Goal: Check status: Check status

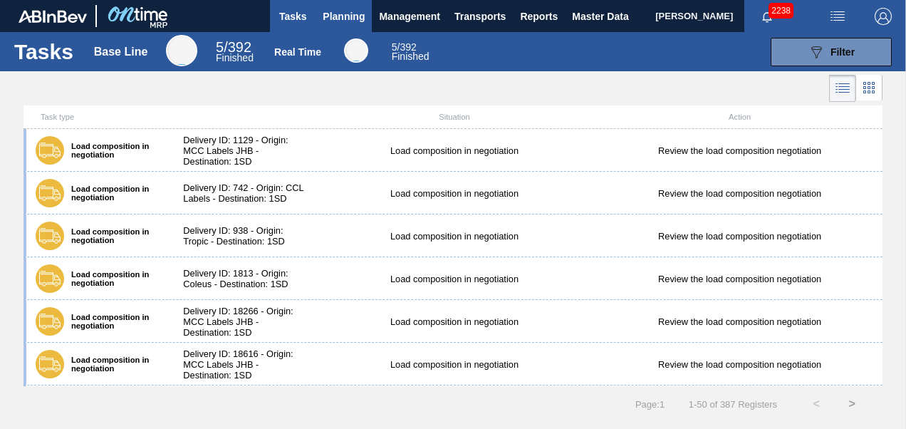
click at [339, 1] on button "Planning" at bounding box center [344, 16] width 56 height 32
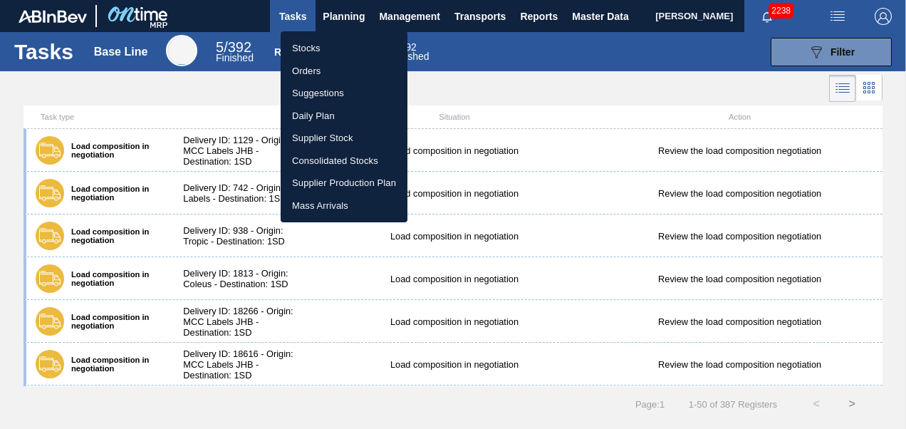
click at [323, 44] on li "Stocks" at bounding box center [344, 48] width 127 height 23
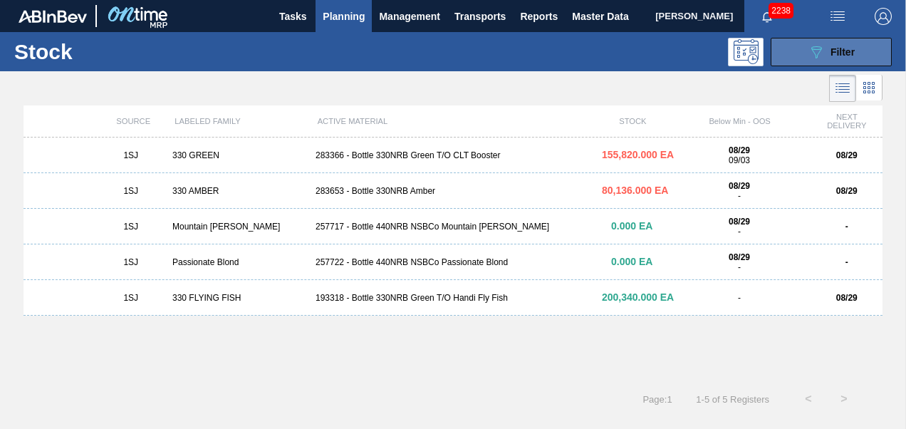
click at [813, 53] on icon "089F7B8B-B2A5-4AFE-B5C0-19BA573D28AC" at bounding box center [816, 51] width 17 height 17
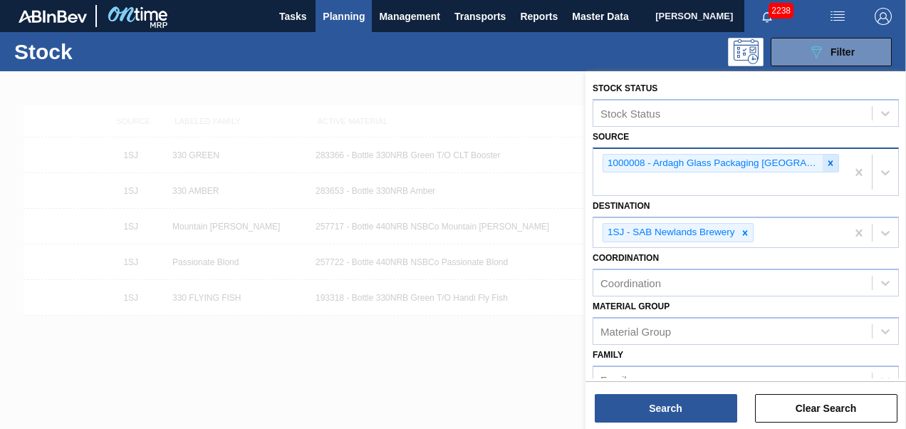
click at [826, 160] on icon at bounding box center [831, 163] width 10 height 10
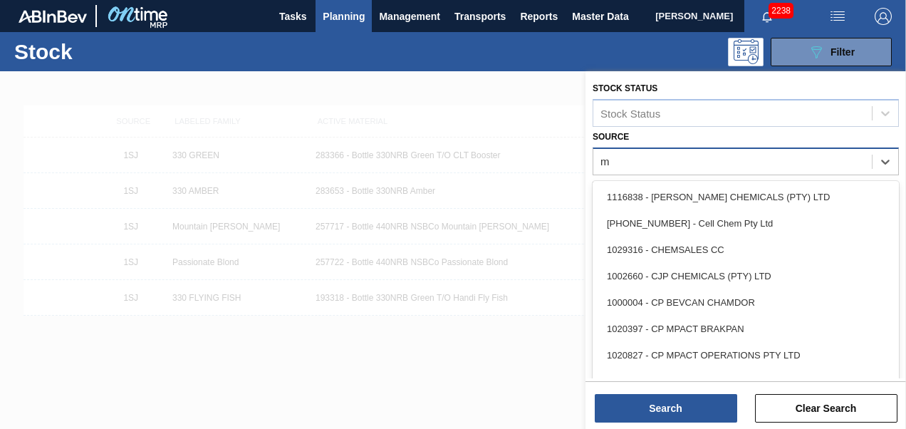
type input "mp"
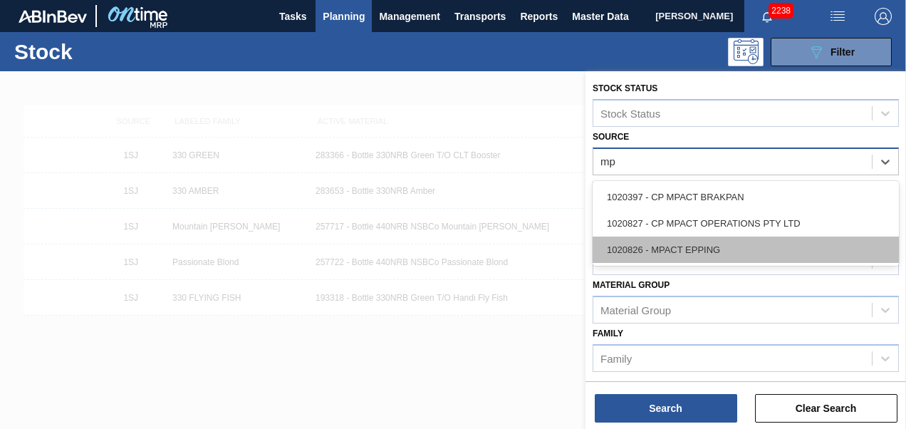
click at [730, 247] on div "1020826 - MPACT EPPING" at bounding box center [746, 250] width 306 height 26
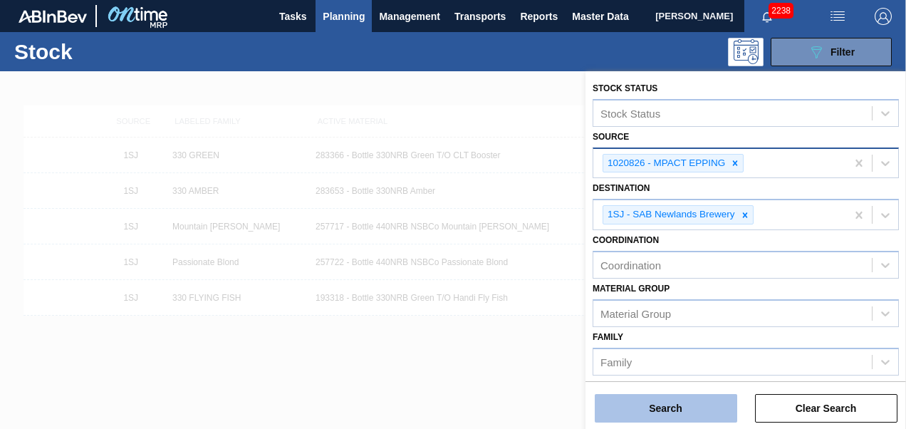
click at [675, 410] on button "Search" at bounding box center [666, 408] width 143 height 29
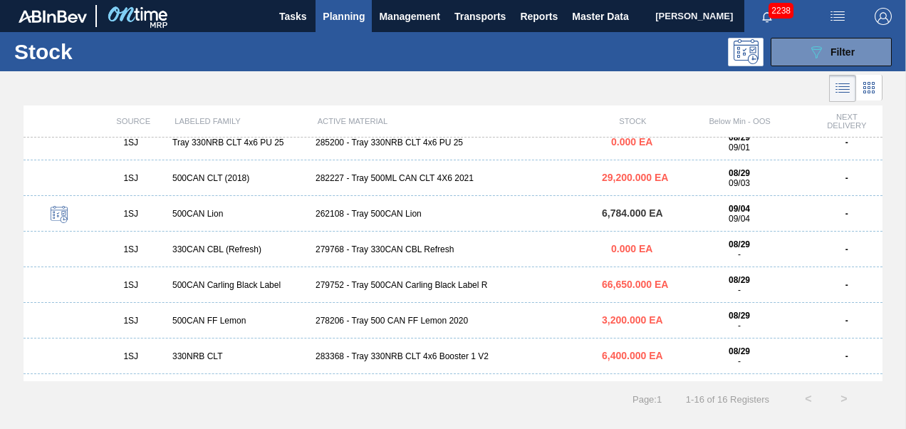
scroll to position [71, 0]
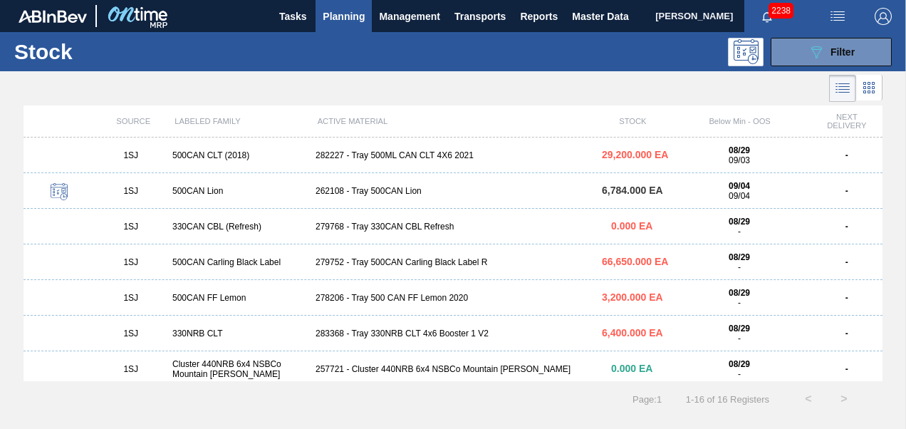
click at [433, 266] on div "279752 - Tray 500CAN Carling Black Label R" at bounding box center [453, 262] width 286 height 10
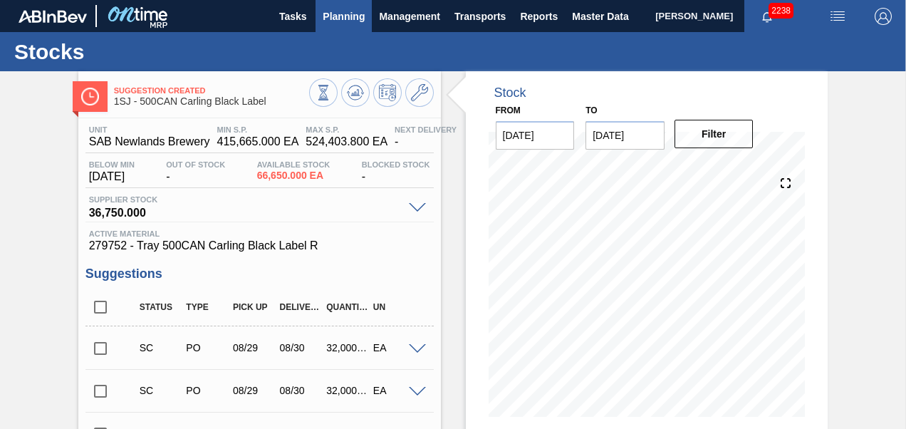
click at [346, 4] on button "Planning" at bounding box center [344, 16] width 56 height 32
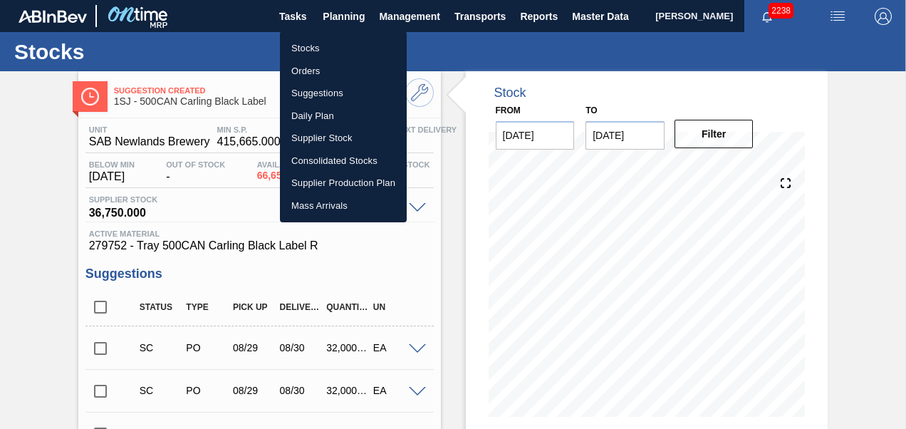
drag, startPoint x: 329, startPoint y: 47, endPoint x: 369, endPoint y: 41, distance: 40.3
click at [329, 47] on li "Stocks" at bounding box center [343, 48] width 127 height 23
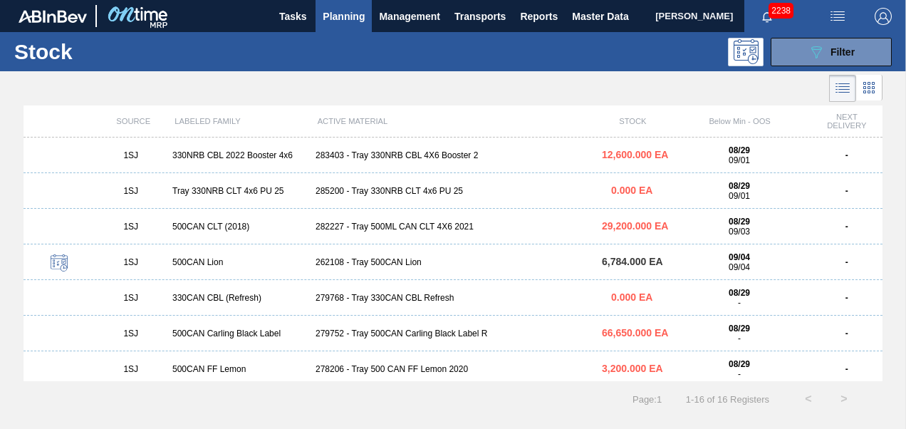
click at [404, 230] on div "282227 - Tray 500ML CAN CLT 4X6 2021" at bounding box center [453, 227] width 286 height 10
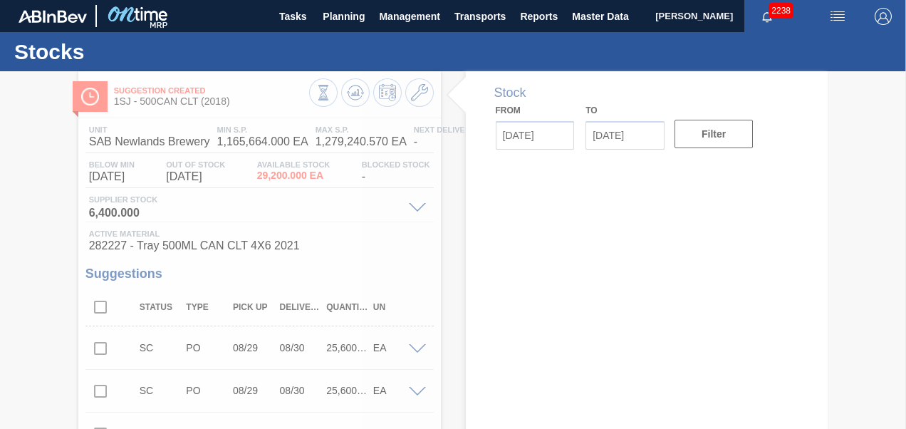
type input "[DATE]"
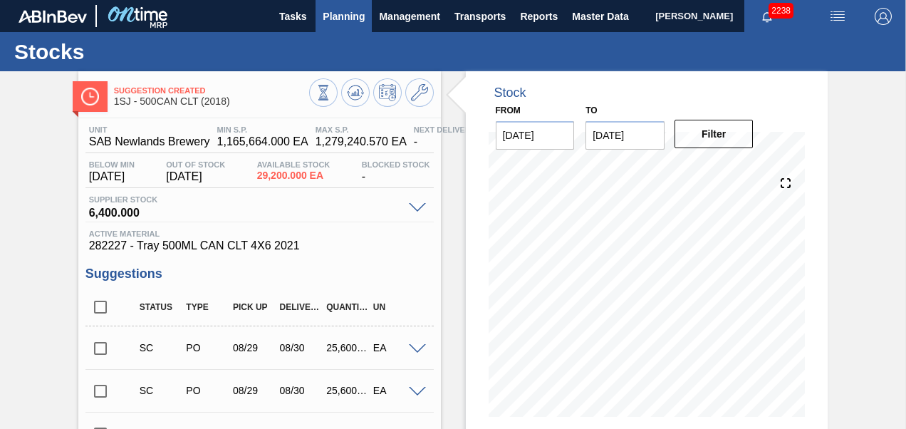
click at [351, 14] on span "Planning" at bounding box center [344, 16] width 42 height 17
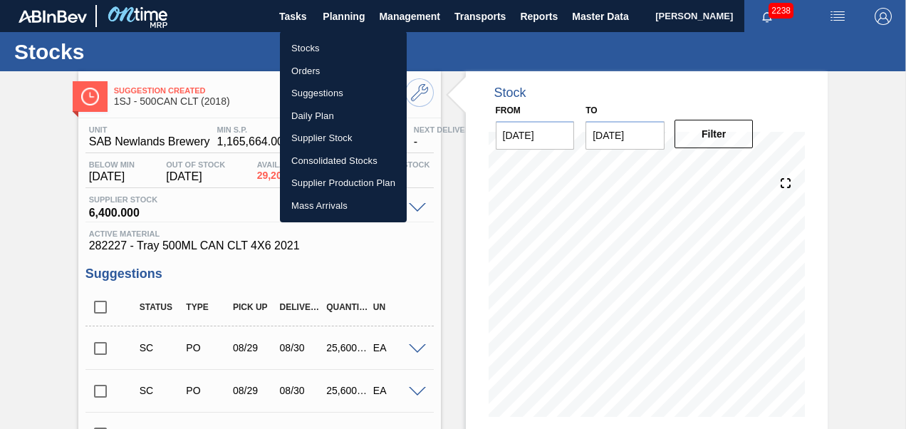
drag, startPoint x: 344, startPoint y: 44, endPoint x: 571, endPoint y: 100, distance: 233.5
click at [344, 44] on li "Stocks" at bounding box center [343, 48] width 127 height 23
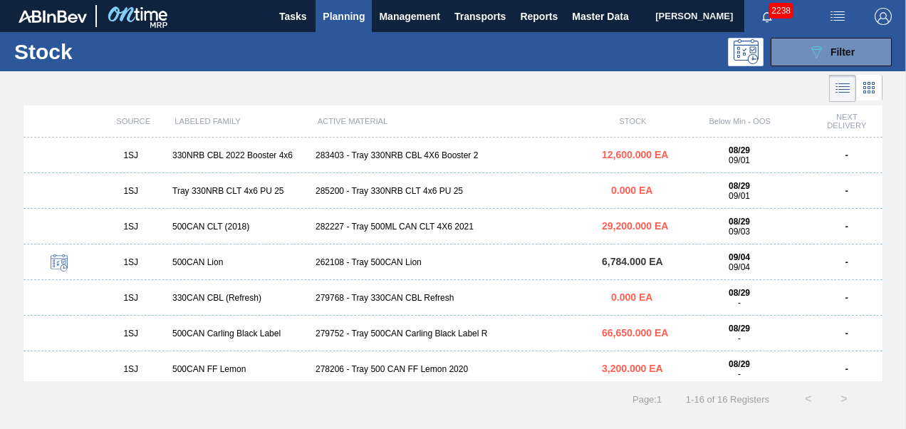
click at [405, 269] on div "1SJ 500CAN Lion 262108 - Tray 500CAN Lion 6,784.000 EA 09/04 09/04 -" at bounding box center [453, 262] width 859 height 36
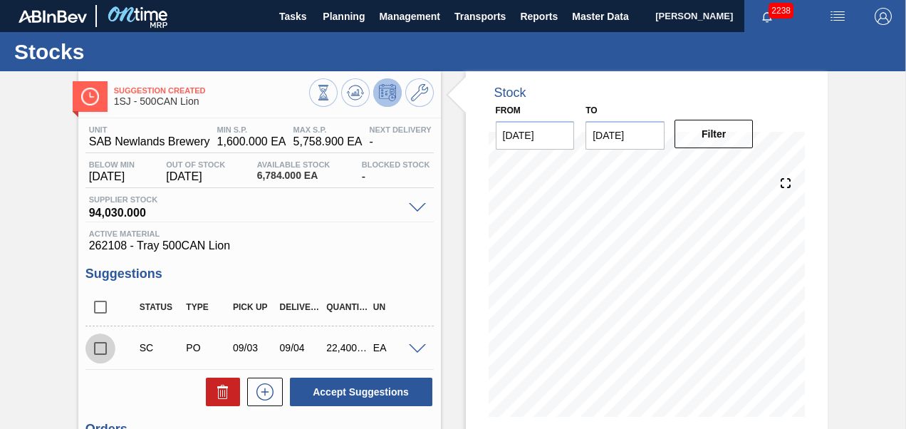
click at [104, 349] on input "checkbox" at bounding box center [101, 348] width 30 height 30
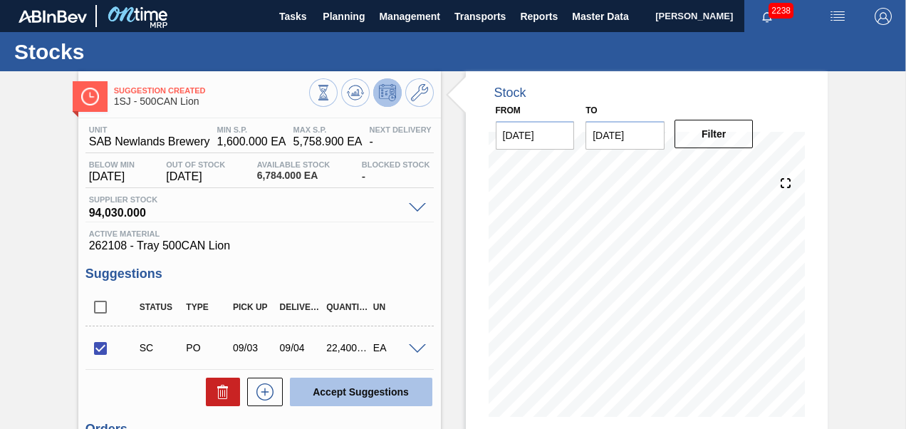
click at [332, 386] on button "Accept Suggestions" at bounding box center [361, 392] width 143 height 29
checkbox input "false"
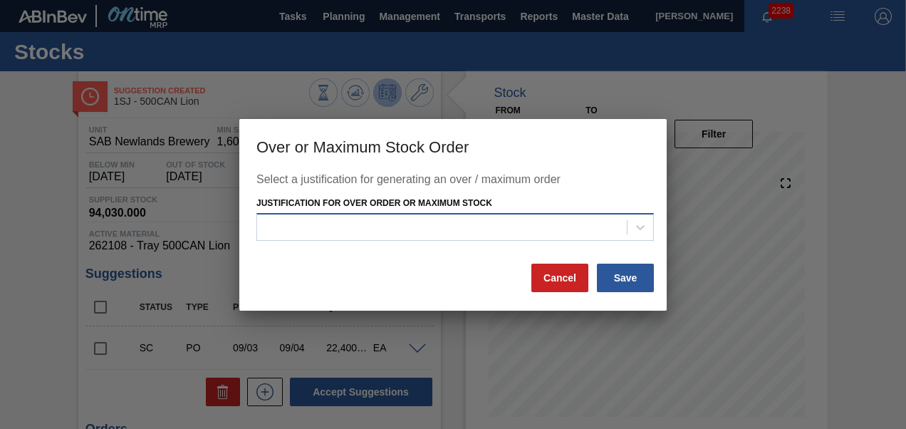
click at [403, 232] on div at bounding box center [442, 227] width 370 height 21
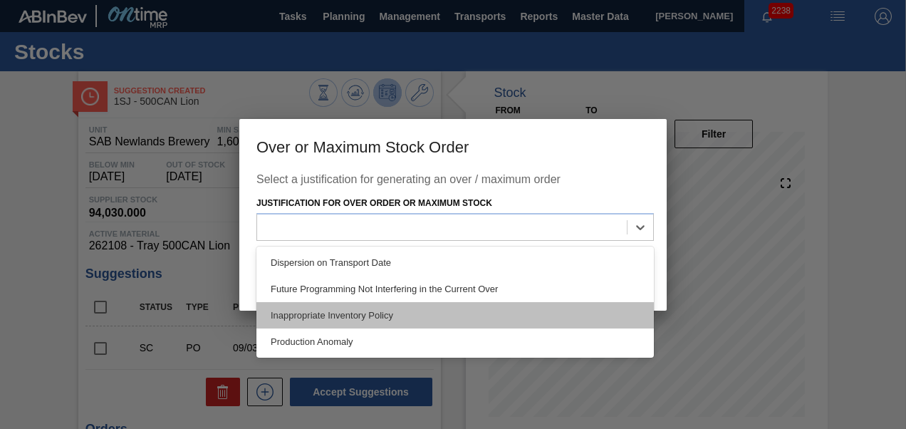
click at [333, 318] on div "Inappropriate Inventory Policy" at bounding box center [456, 315] width 398 height 26
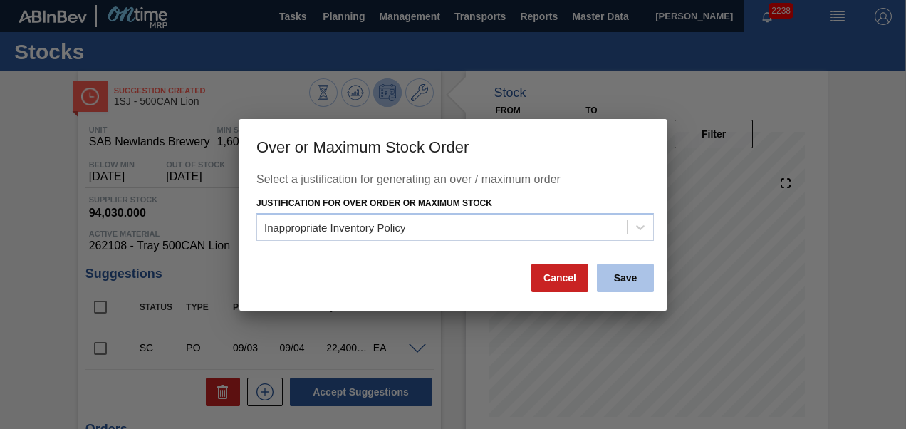
click at [631, 274] on button "Save" at bounding box center [625, 278] width 57 height 29
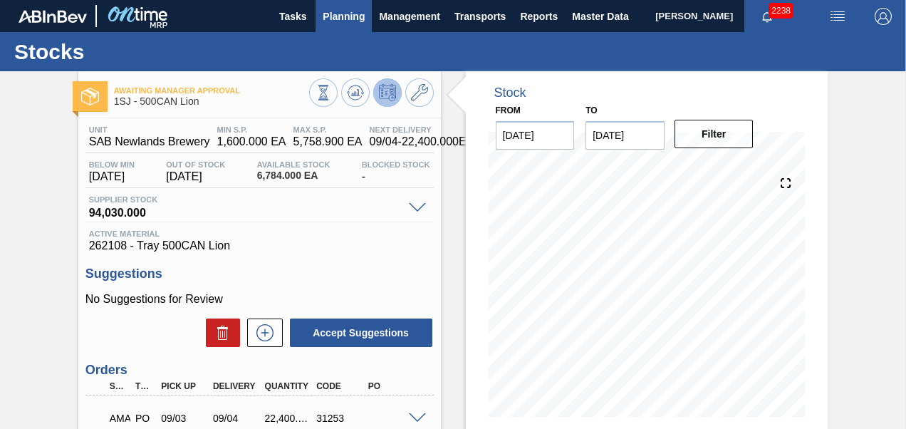
click at [342, 27] on button "Planning" at bounding box center [344, 16] width 56 height 32
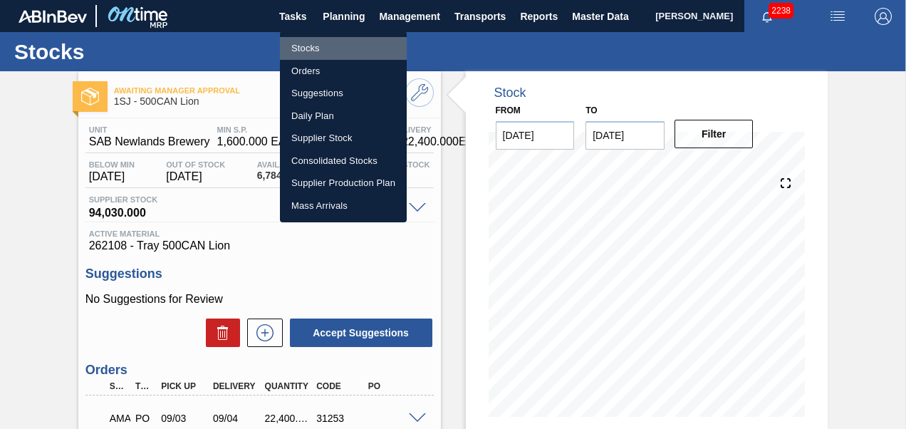
click at [319, 45] on li "Stocks" at bounding box center [343, 48] width 127 height 23
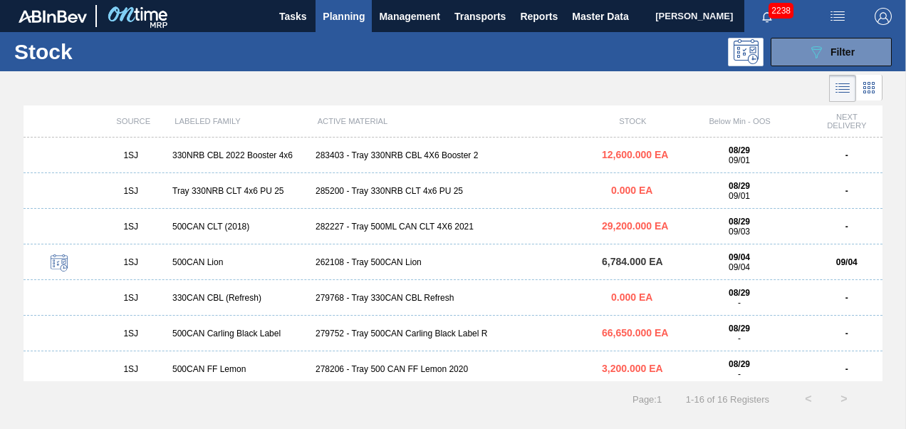
click at [385, 154] on div "283403 - Tray 330NRB CBL 4X6 Booster 2" at bounding box center [453, 155] width 286 height 10
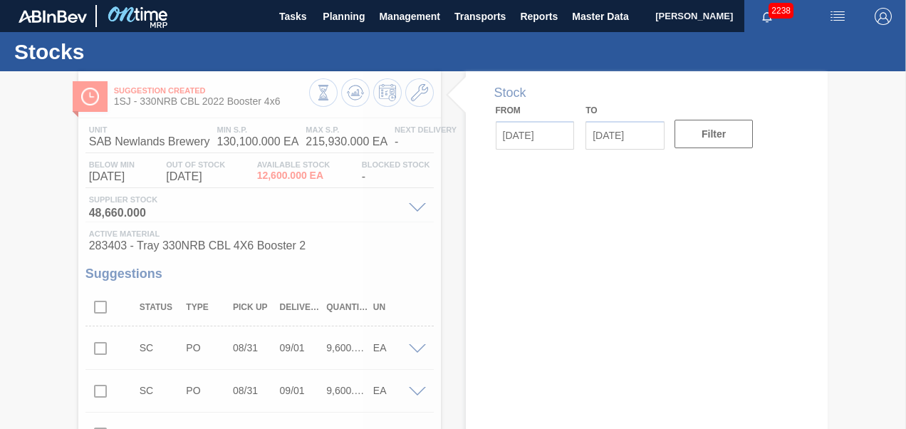
type input "[DATE]"
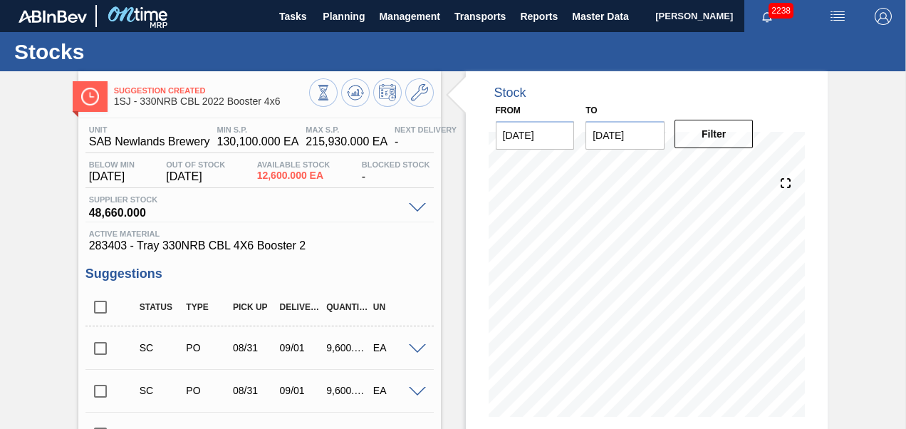
click at [95, 361] on input "checkbox" at bounding box center [101, 348] width 30 height 30
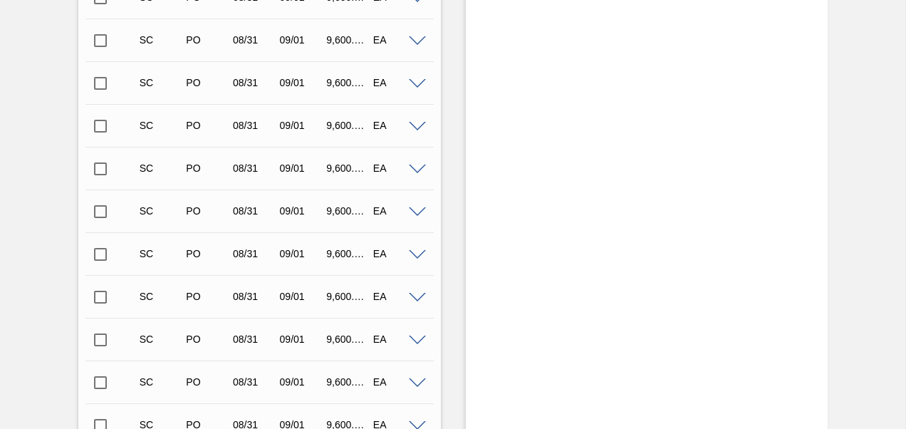
scroll to position [926, 0]
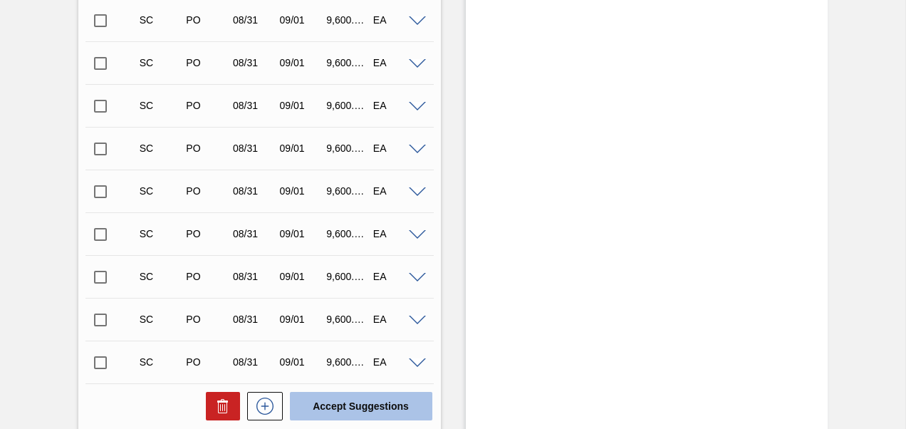
click at [410, 400] on button "Accept Suggestions" at bounding box center [361, 406] width 143 height 29
checkbox input "false"
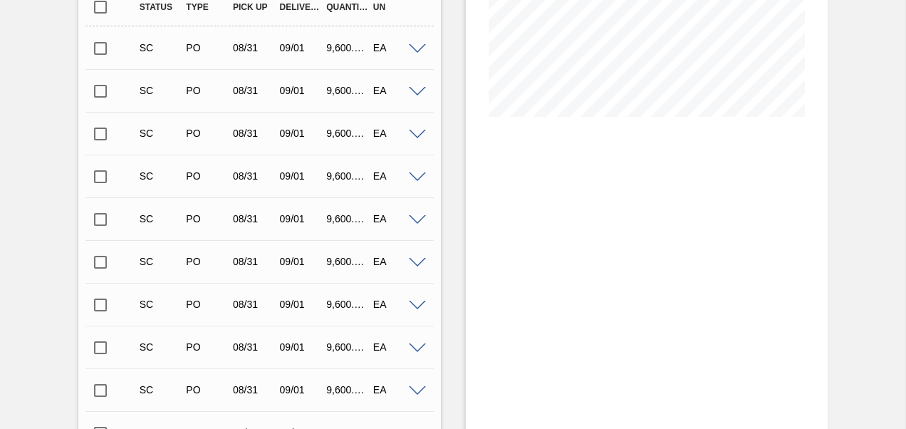
scroll to position [0, 0]
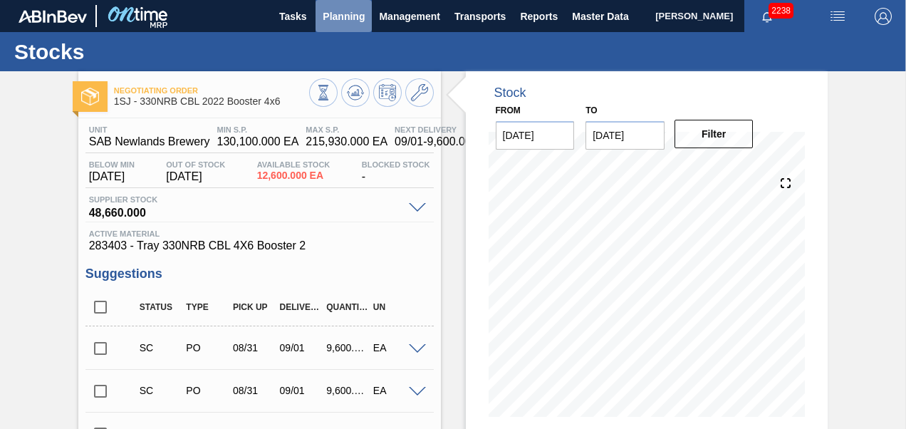
click at [335, 16] on span "Planning" at bounding box center [344, 16] width 42 height 17
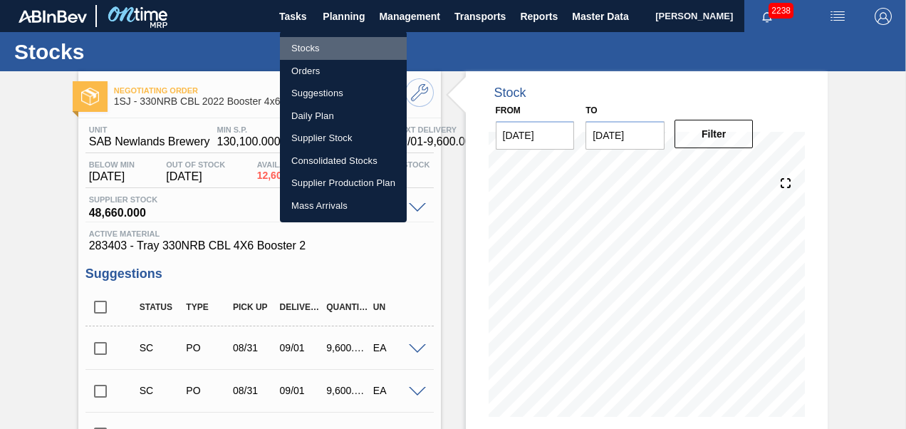
click at [312, 51] on li "Stocks" at bounding box center [343, 48] width 127 height 23
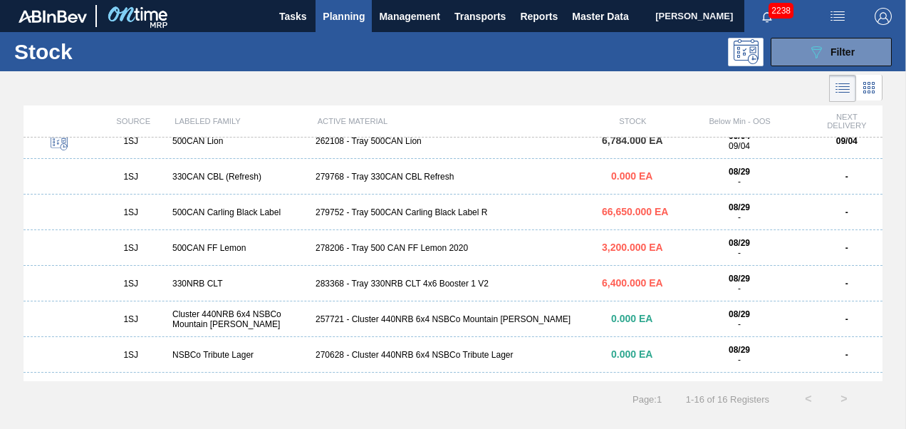
scroll to position [143, 0]
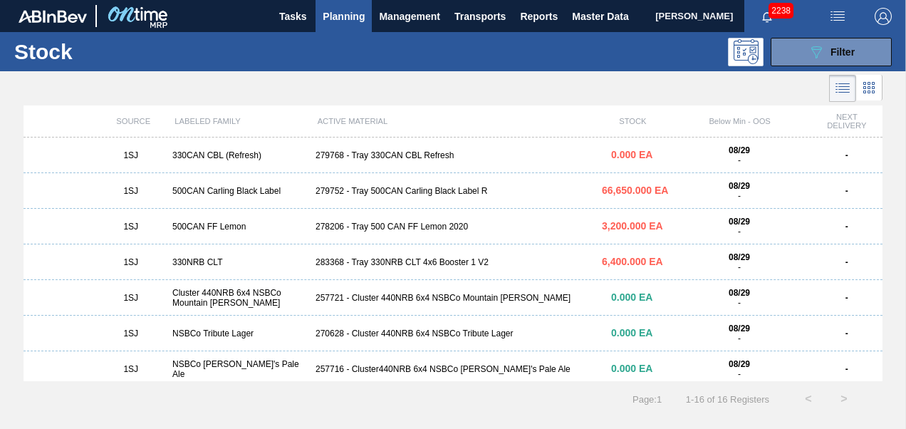
click at [375, 259] on div "283368 - Tray 330NRB CLT 4x6 Booster 1 V2" at bounding box center [453, 262] width 286 height 10
